Goal: Check status

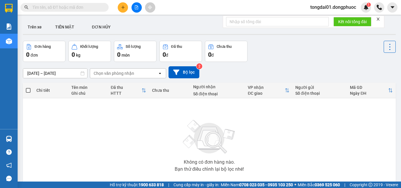
click at [59, 5] on input "text" at bounding box center [66, 7] width 69 height 6
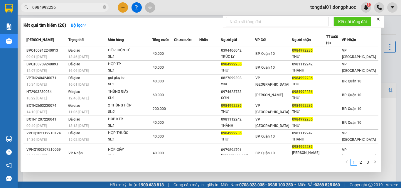
click at [70, 8] on input "0984992236" at bounding box center [66, 7] width 69 height 6
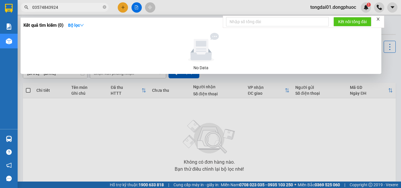
drag, startPoint x: 41, startPoint y: 7, endPoint x: 37, endPoint y: 8, distance: 4.6
click at [37, 8] on input "03574843924" at bounding box center [66, 7] width 69 height 6
click at [43, 9] on input "03754843924" at bounding box center [66, 7] width 69 height 6
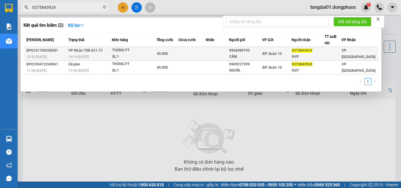
type input "0375843924"
click at [99, 51] on span "VP Nhận 70B-021.73" at bounding box center [85, 50] width 34 height 4
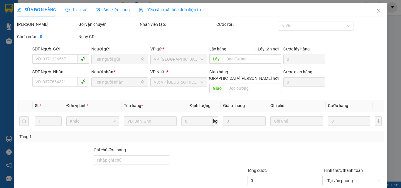
click at [76, 12] on span "Lịch sử" at bounding box center [75, 9] width 21 height 5
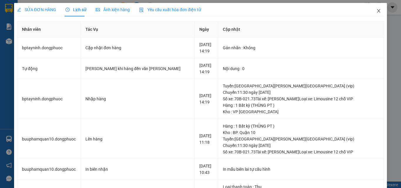
click at [377, 10] on icon "close" at bounding box center [378, 11] width 3 height 4
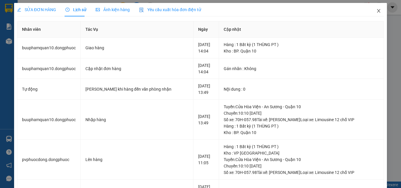
click at [376, 11] on icon "close" at bounding box center [378, 11] width 5 height 5
